Goal: Answer question/provide support: Share knowledge or assist other users

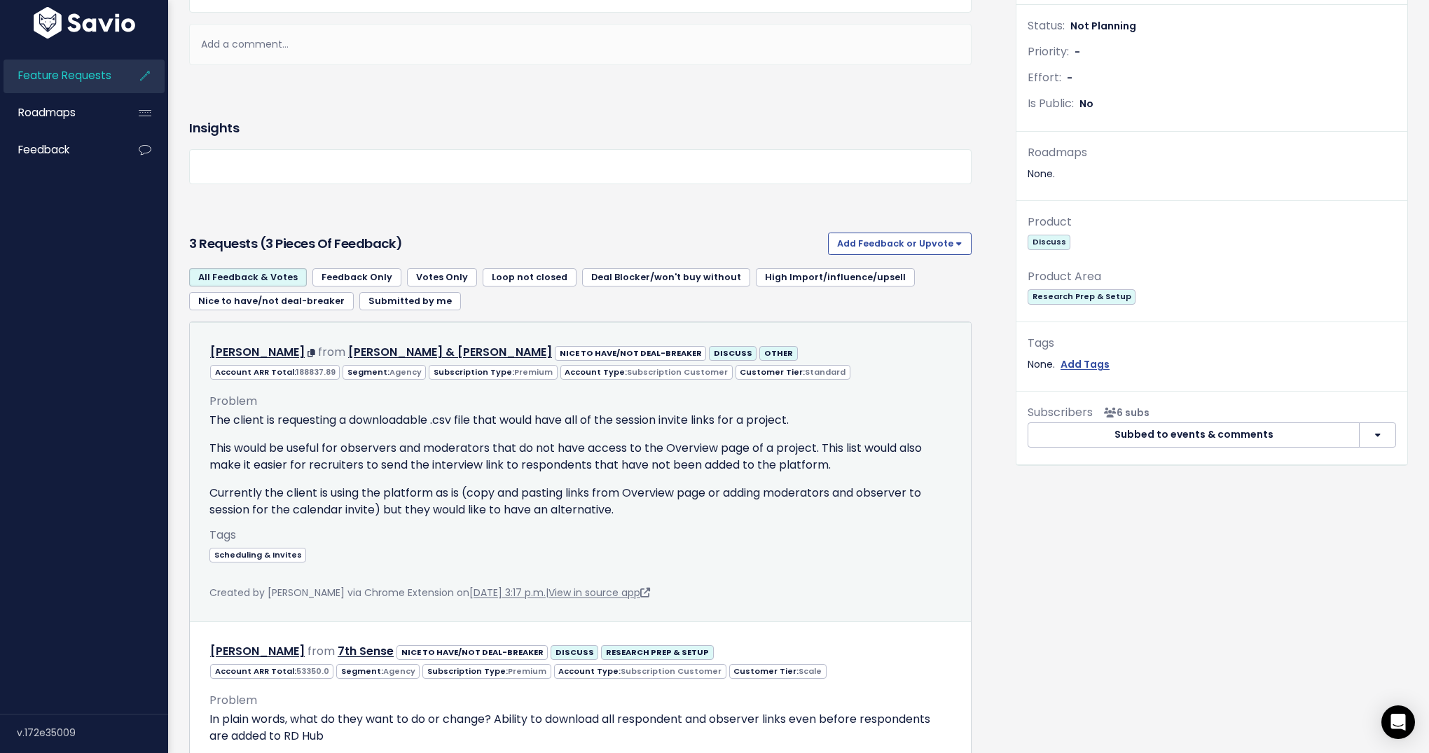
scroll to position [490, 0]
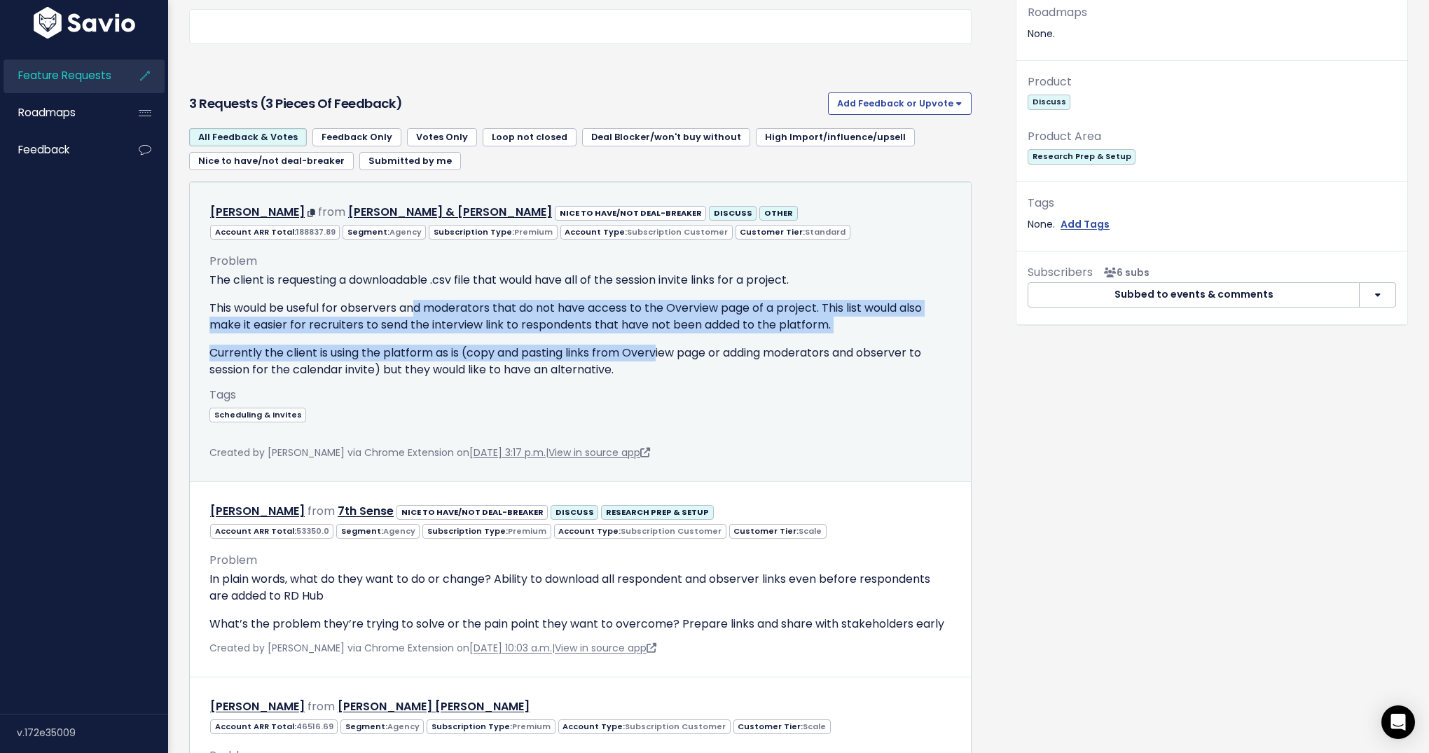
drag, startPoint x: 523, startPoint y: 329, endPoint x: 698, endPoint y: 366, distance: 179.6
click at [697, 366] on div "The client is requesting a downloadable .csv file that would have all of the se…" at bounding box center [580, 325] width 742 height 106
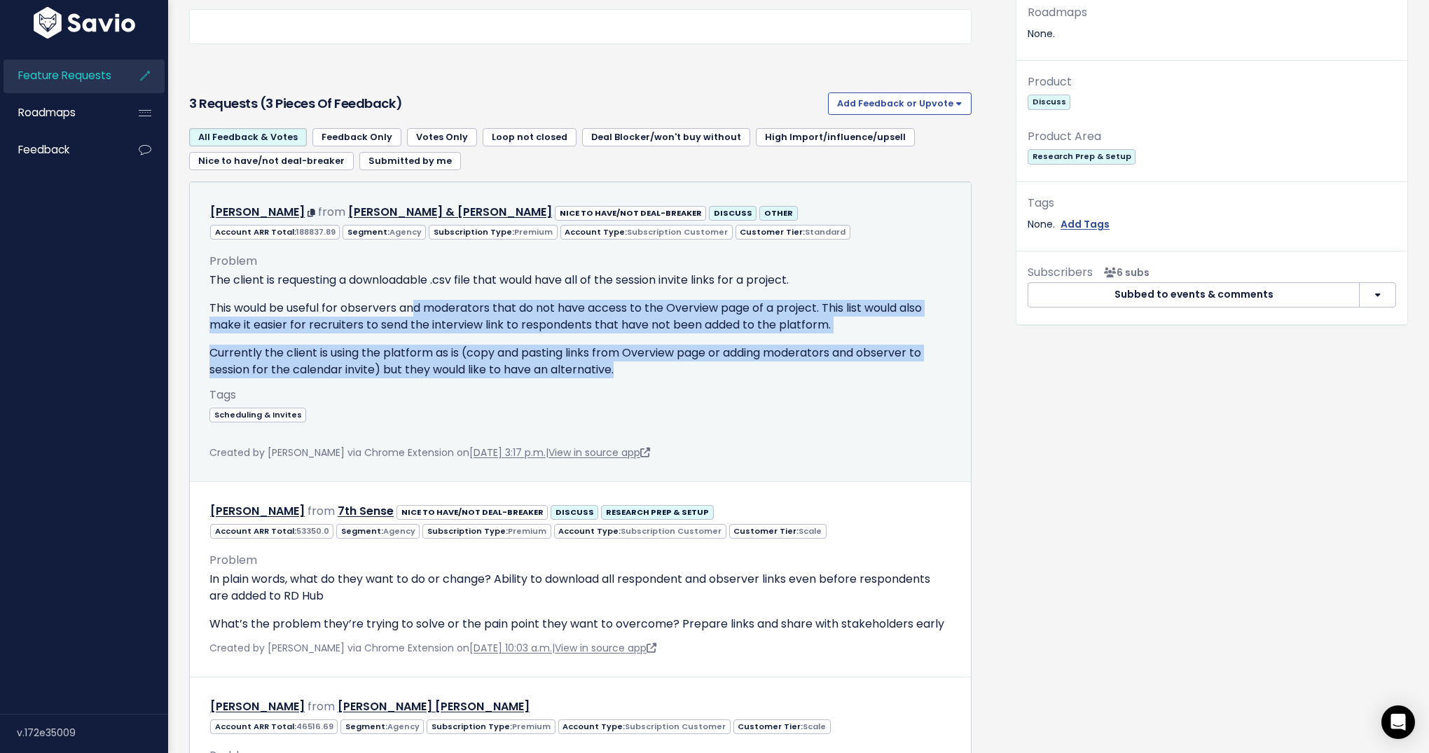
click at [712, 367] on p "Currently the client is using the platform as is (copy and pasting links from O…" at bounding box center [580, 362] width 742 height 34
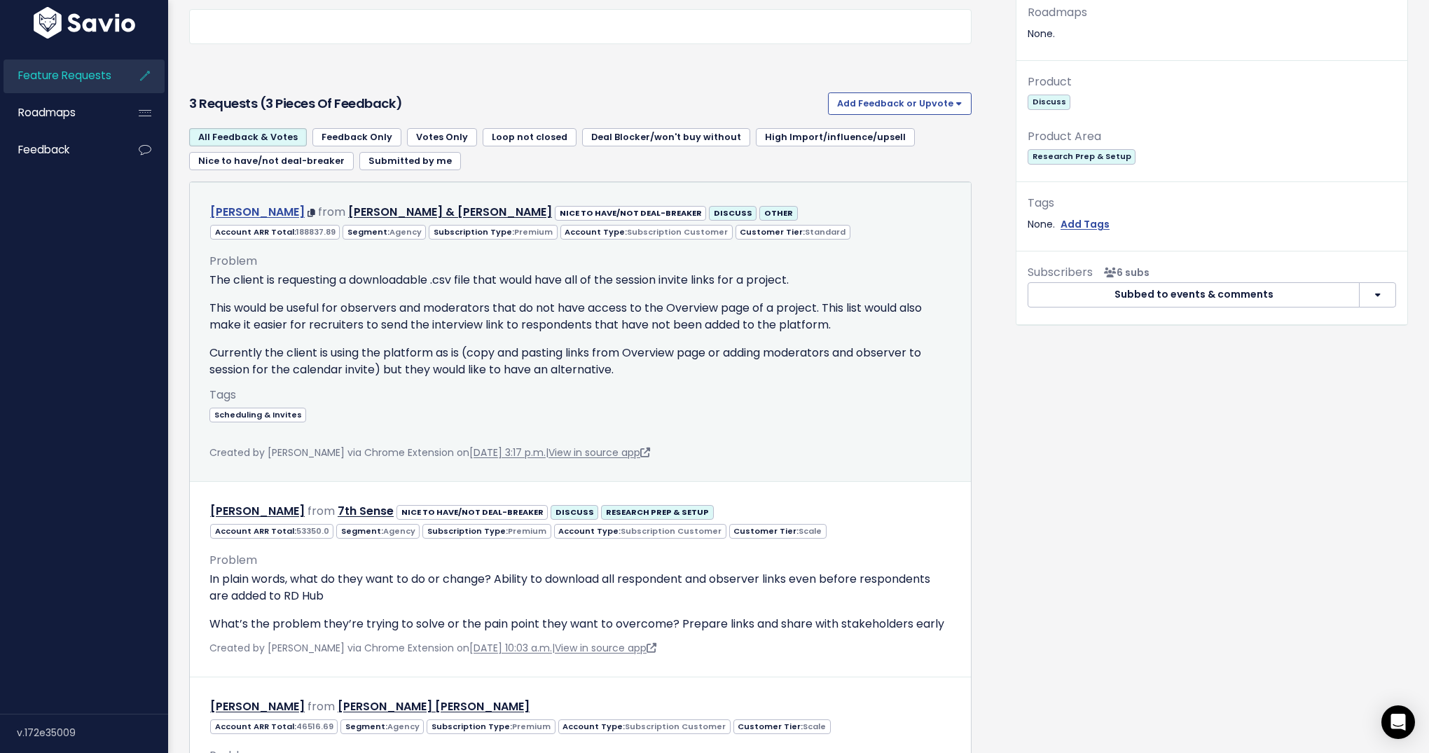
click at [233, 210] on link "[PERSON_NAME]" at bounding box center [257, 212] width 95 height 16
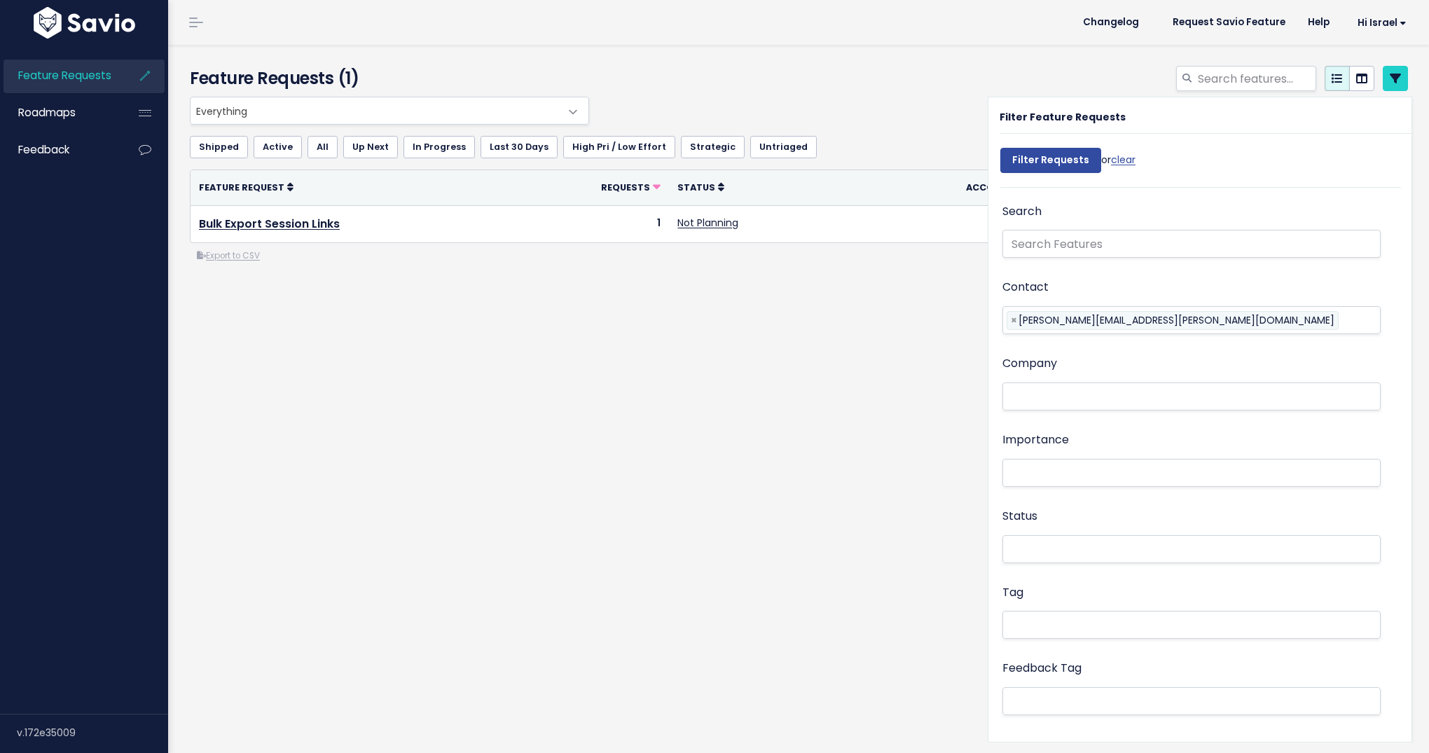
select select
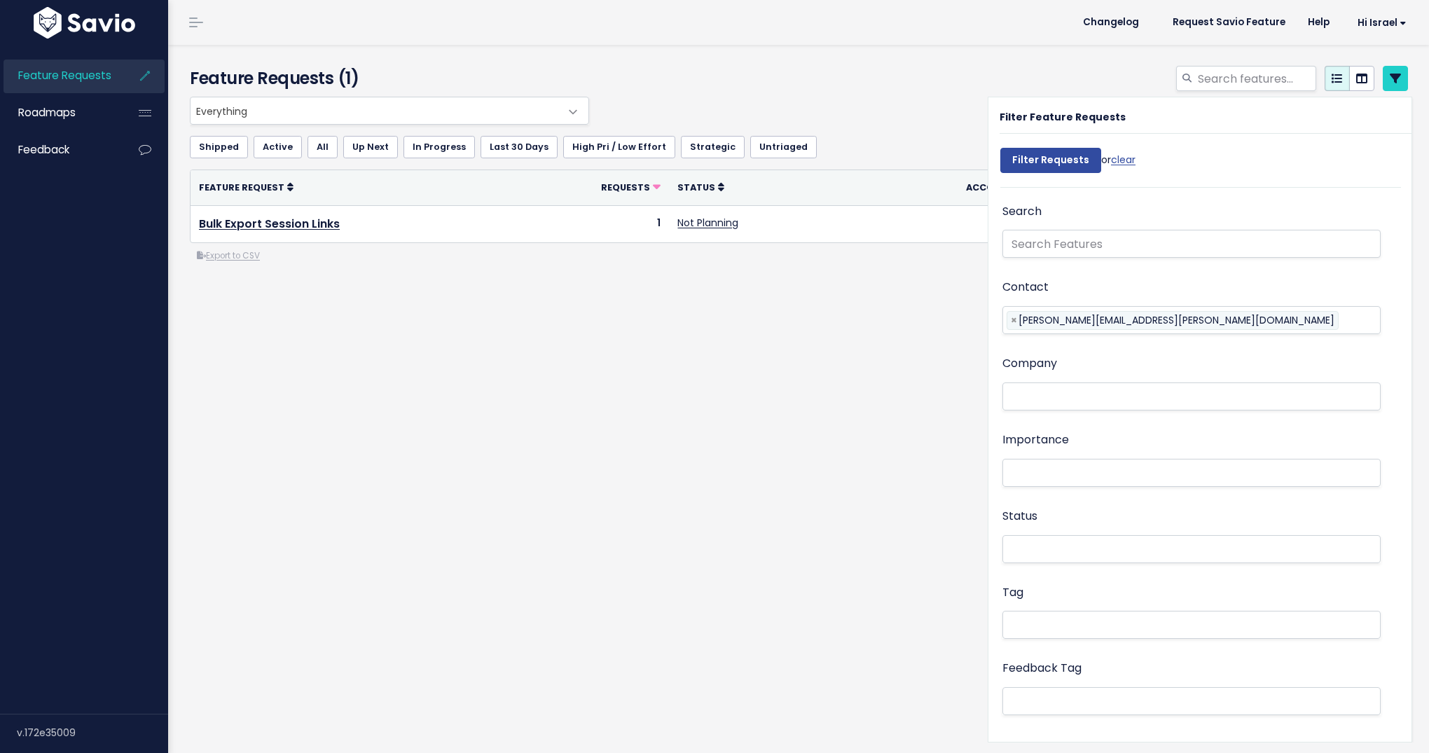
select select
click at [470, 310] on div "Everything Any Product: Any Product Area Any Product: No Product Area No Produc…" at bounding box center [798, 236] width 1239 height 279
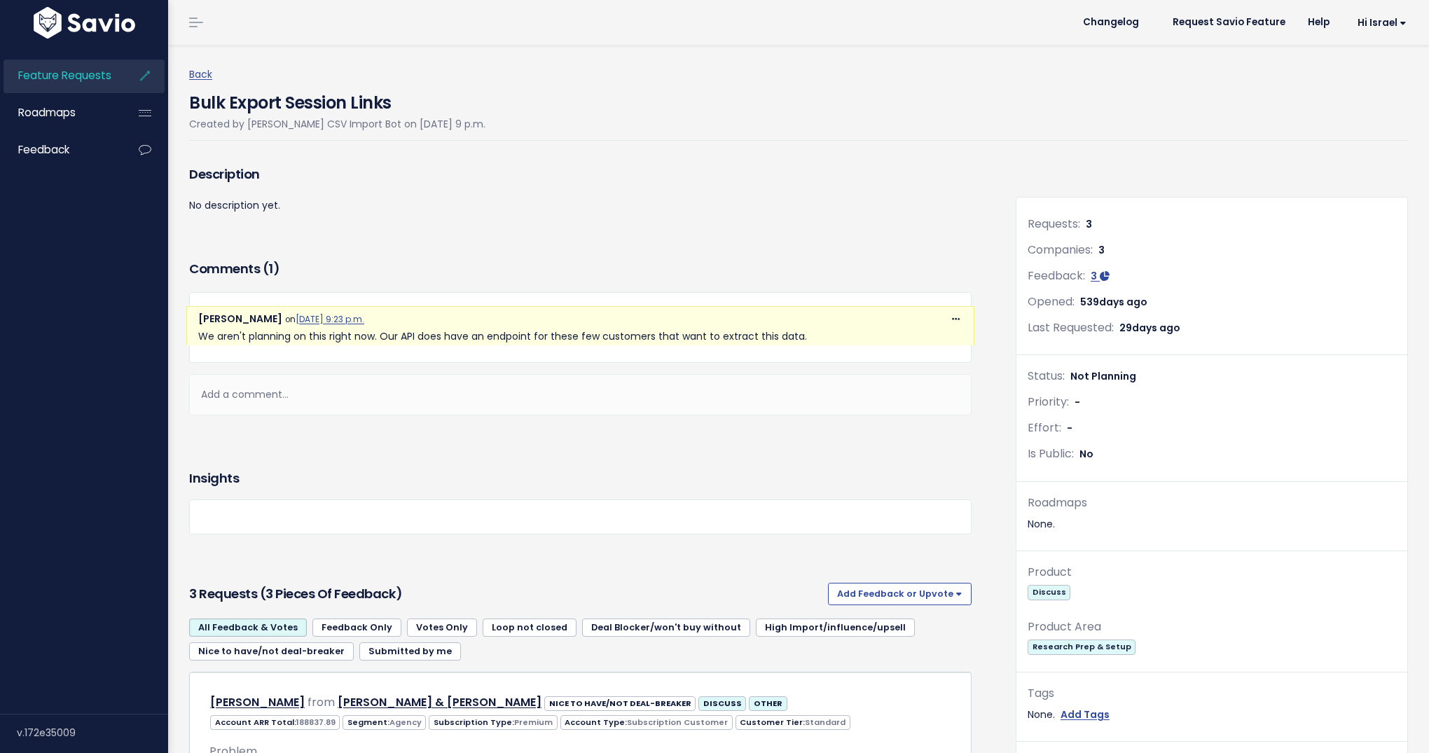
scroll to position [310, 0]
